Goal: Information Seeking & Learning: Learn about a topic

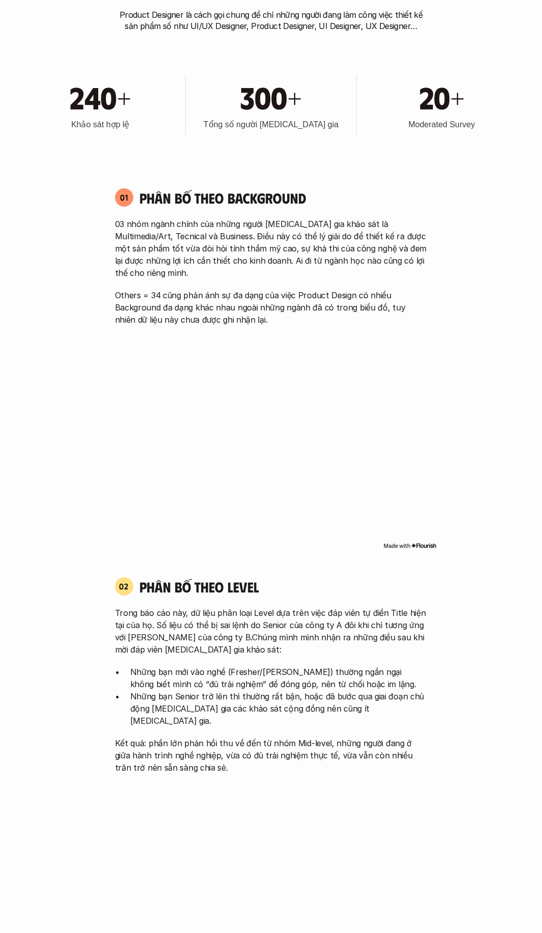
scroll to position [1018, 0]
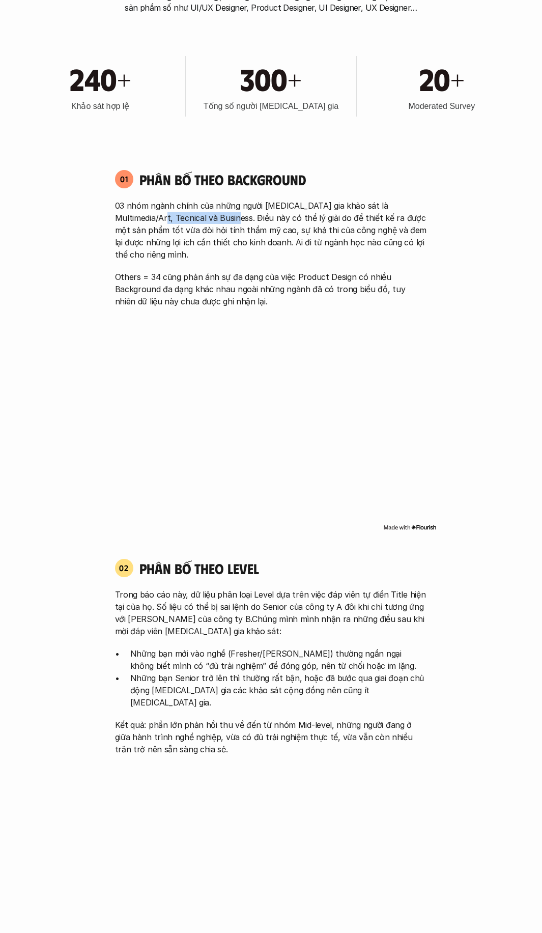
drag, startPoint x: 142, startPoint y: 216, endPoint x: 215, endPoint y: 218, distance: 72.8
click at [215, 218] on p "03 nhóm ngành chính của những người [MEDICAL_DATA] gia khảo sát là Multimedia/A…" at bounding box center [271, 230] width 313 height 61
drag, startPoint x: 148, startPoint y: 230, endPoint x: 245, endPoint y: 233, distance: 96.8
click at [245, 233] on p "03 nhóm ngành chính của những người [MEDICAL_DATA] gia khảo sát là Multimedia/A…" at bounding box center [271, 230] width 313 height 61
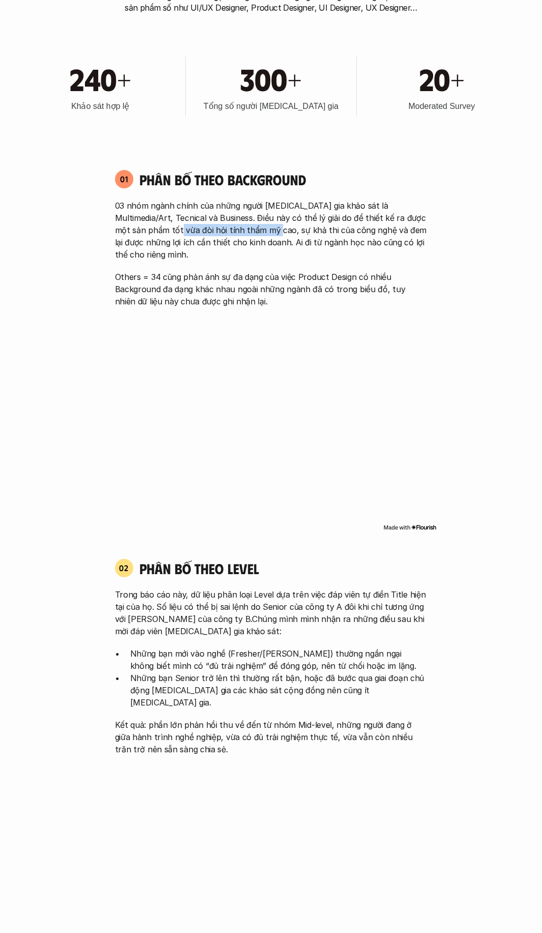
click at [245, 233] on p "03 nhóm ngành chính của những người [MEDICAL_DATA] gia khảo sát là Multimedia/A…" at bounding box center [271, 230] width 313 height 61
drag, startPoint x: 142, startPoint y: 242, endPoint x: 303, endPoint y: 247, distance: 161.0
click at [303, 247] on p "03 nhóm ngành chính của những người [MEDICAL_DATA] gia khảo sát là Multimedia/A…" at bounding box center [271, 230] width 313 height 61
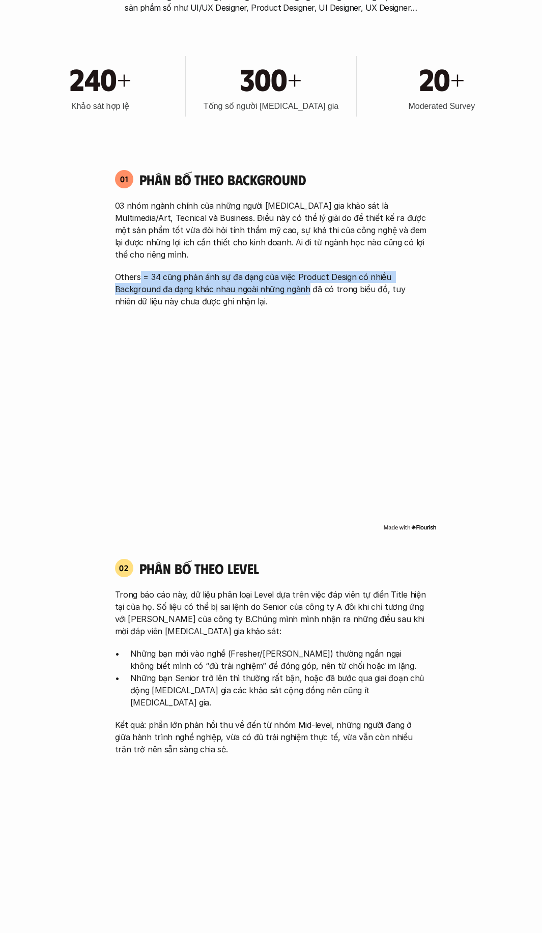
drag, startPoint x: 141, startPoint y: 266, endPoint x: 307, endPoint y: 271, distance: 166.6
click at [307, 271] on p "Others = 34 cũng phản ánh sự đa dạng của việc Product Design có nhiều Backgroun…" at bounding box center [271, 289] width 313 height 37
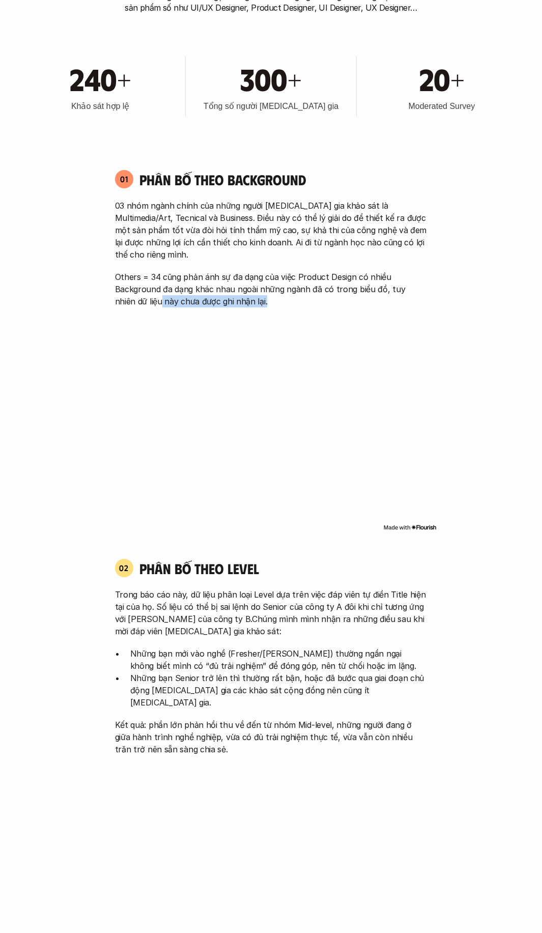
drag, startPoint x: 227, startPoint y: 282, endPoint x: 312, endPoint y: 287, distance: 85.2
click at [312, 287] on p "Others = 34 cũng phản ánh sự đa dạng của việc Product Design có nhiều Backgroun…" at bounding box center [271, 289] width 313 height 37
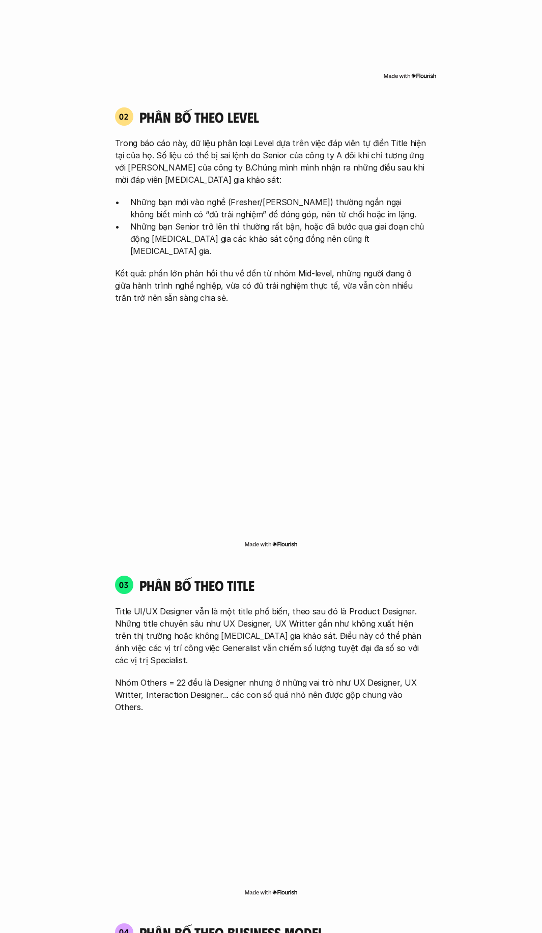
scroll to position [1426, 0]
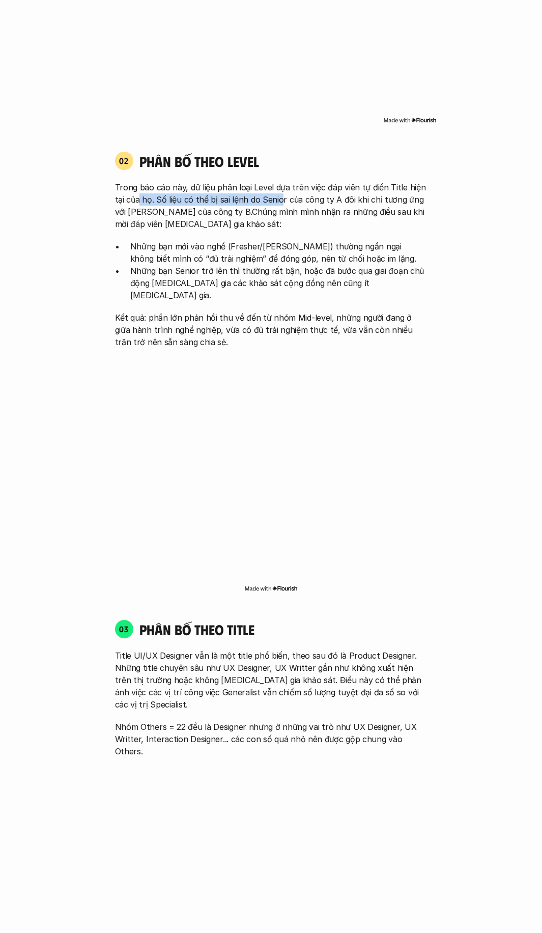
drag, startPoint x: 139, startPoint y: 189, endPoint x: 281, endPoint y: 189, distance: 141.6
click at [281, 189] on p "Trong báo cáo này, dữ liệu phân loại Level dựa trên việc đáp viên tự điền Title…" at bounding box center [271, 205] width 313 height 49
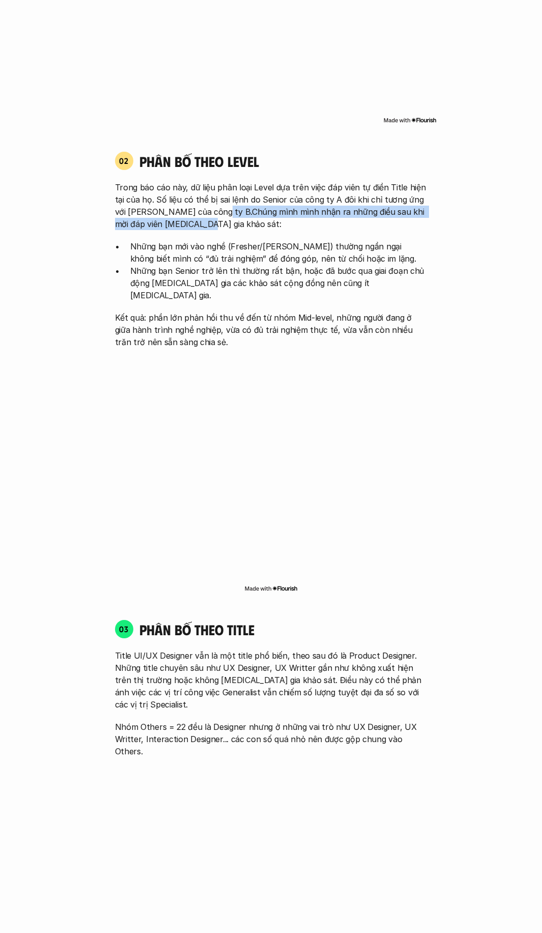
drag, startPoint x: 212, startPoint y: 198, endPoint x: 329, endPoint y: 206, distance: 117.4
click at [329, 206] on p "Trong báo cáo này, dữ liệu phân loại Level dựa trên việc đáp viên tự điền Title…" at bounding box center [271, 205] width 313 height 49
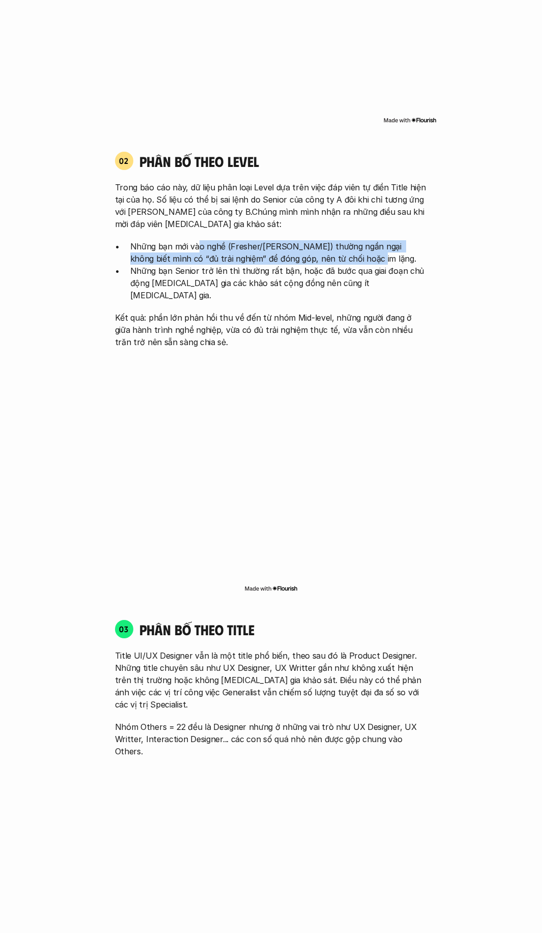
drag, startPoint x: 196, startPoint y: 235, endPoint x: 332, endPoint y: 240, distance: 136.6
click at [332, 240] on p "Những bạn mới vào nghề (Fresher/[PERSON_NAME]) thường ngần ngại không biết mình…" at bounding box center [278, 252] width 297 height 24
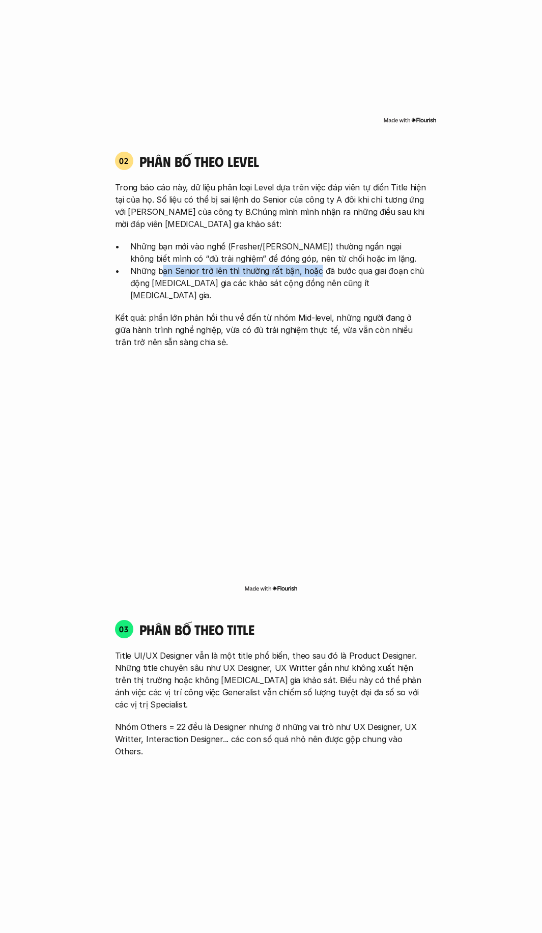
drag, startPoint x: 161, startPoint y: 256, endPoint x: 313, endPoint y: 261, distance: 151.3
click at [313, 265] on p "Những bạn Senior trở lên thì thường rất bận, hoặc đã bước qua giai đoạn chủ độn…" at bounding box center [278, 283] width 297 height 37
drag, startPoint x: 177, startPoint y: 271, endPoint x: 291, endPoint y: 276, distance: 114.7
click at [291, 276] on p "Những bạn Senior trở lên thì thường rất bận, hoặc đã bước qua giai đoạn chủ độn…" at bounding box center [278, 283] width 297 height 37
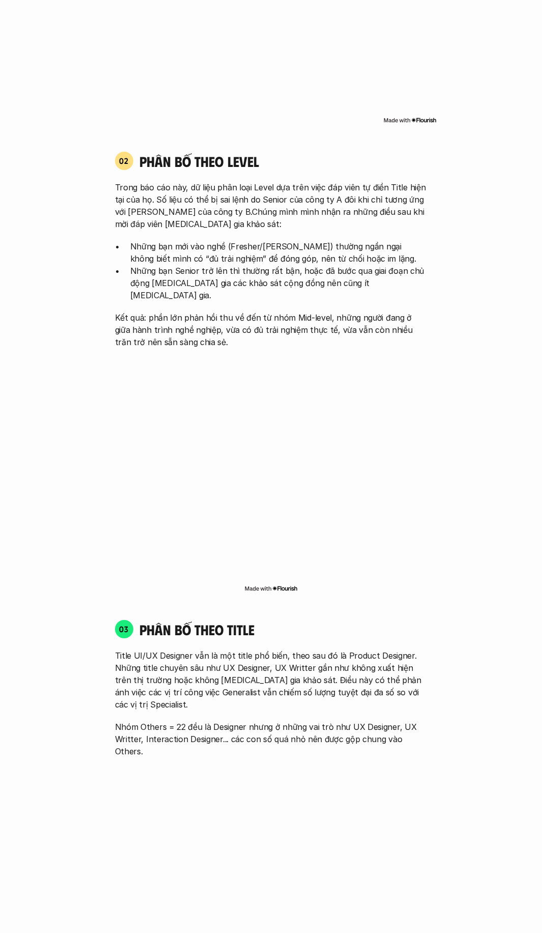
click at [297, 271] on p "Những bạn Senior trở lên thì thường rất bận, hoặc đã bước qua giai đoạn chủ độn…" at bounding box center [278, 283] width 297 height 37
drag, startPoint x: 237, startPoint y: 294, endPoint x: 355, endPoint y: 298, distance: 117.7
click at [355, 312] on p "Kết quả: phần lớn phản hồi thu về đến từ nhóm Mid-level, những người đang ở giữ…" at bounding box center [271, 330] width 313 height 37
drag, startPoint x: 220, startPoint y: 302, endPoint x: 346, endPoint y: 306, distance: 126.3
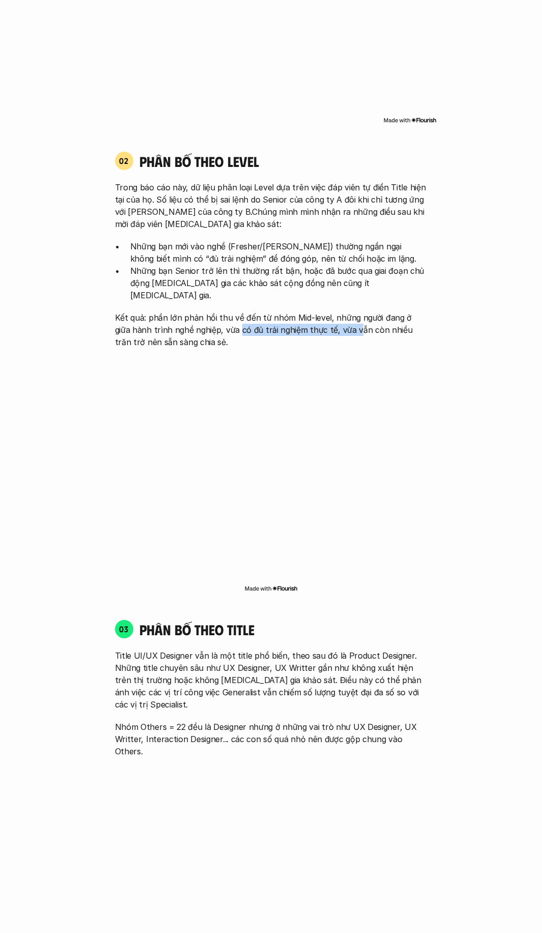
click at [339, 312] on p "Kết quả: phần lớn phản hồi thu về đến từ nhóm Mid-level, những người đang ở giữ…" at bounding box center [271, 330] width 313 height 37
click at [356, 312] on p "Kết quả: phần lớn phản hồi thu về đến từ nhóm Mid-level, những người đang ở giữ…" at bounding box center [271, 330] width 313 height 37
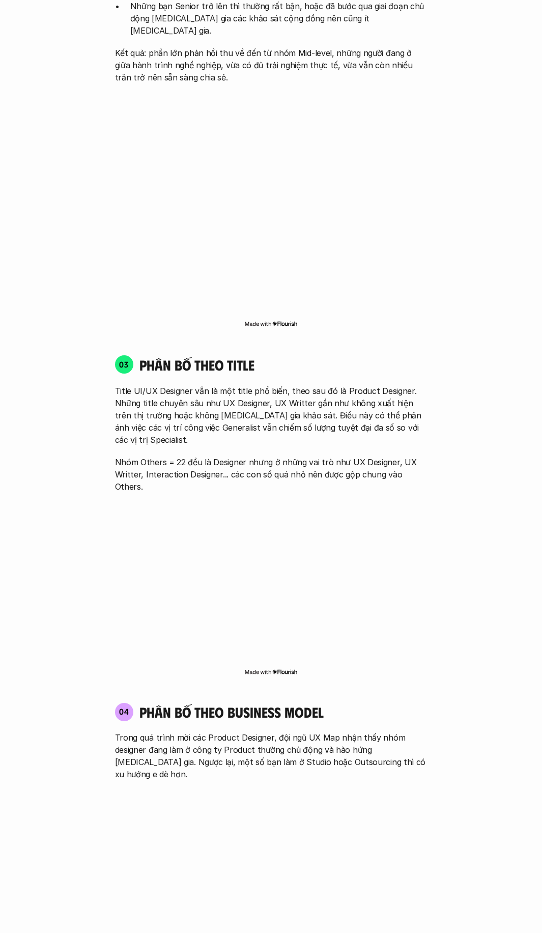
scroll to position [1782, 0]
